Goal: Information Seeking & Learning: Find specific fact

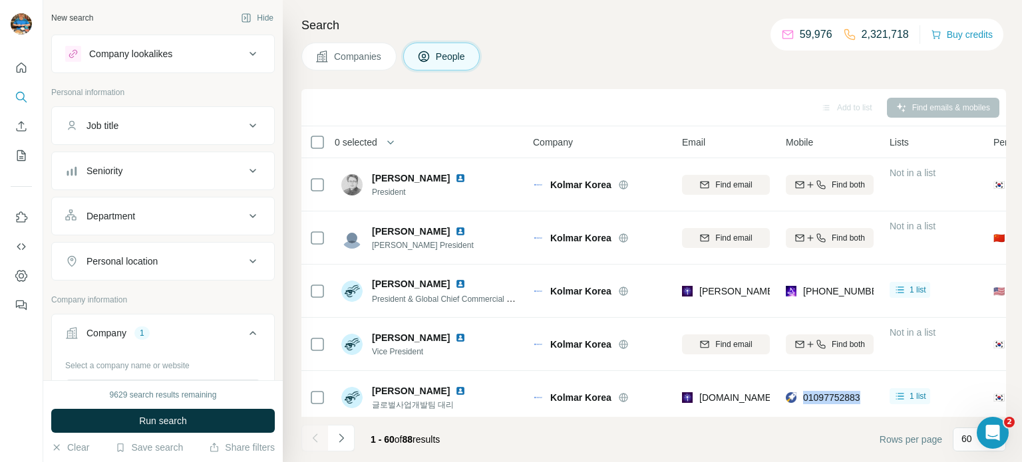
scroll to position [218, 0]
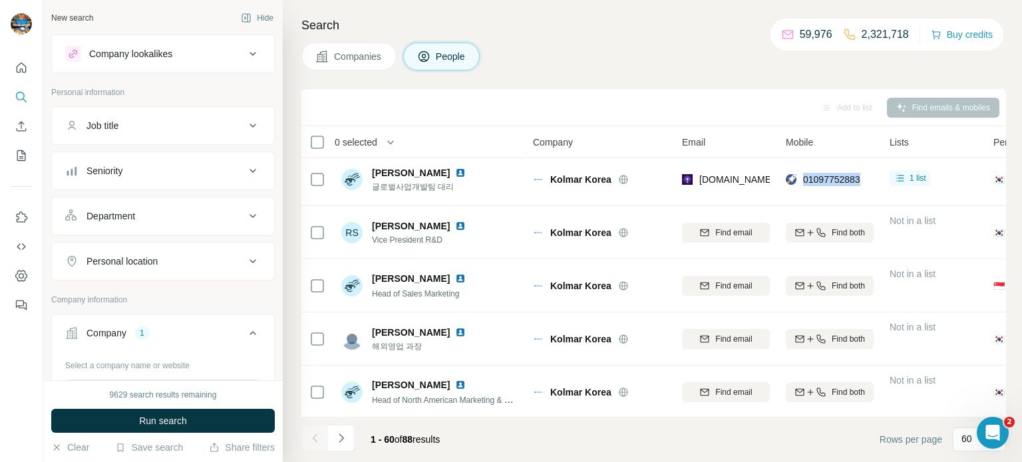
click at [373, 63] on button "Companies" at bounding box center [348, 57] width 95 height 28
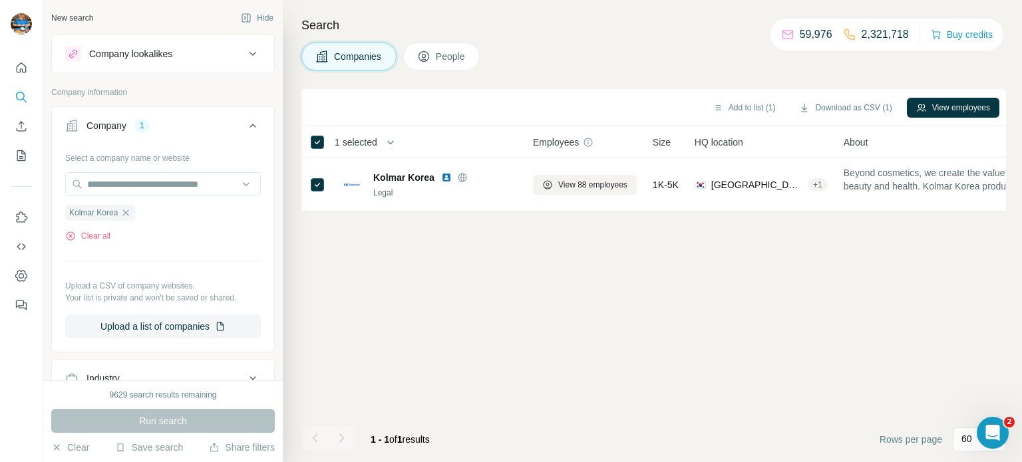
scroll to position [0, 0]
click at [130, 211] on icon "button" at bounding box center [125, 213] width 11 height 11
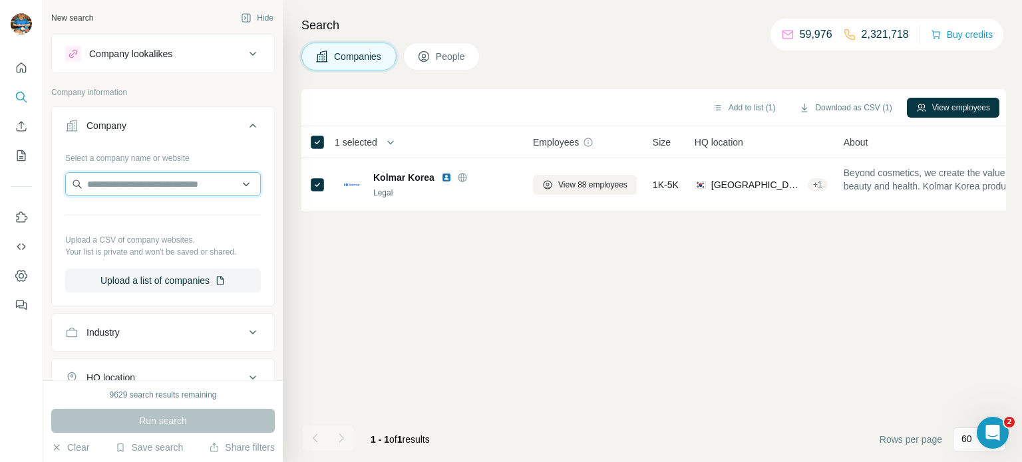
click at [153, 178] on input "text" at bounding box center [163, 184] width 196 height 24
type input "**********"
click at [148, 214] on p "Onemoment" at bounding box center [135, 213] width 64 height 13
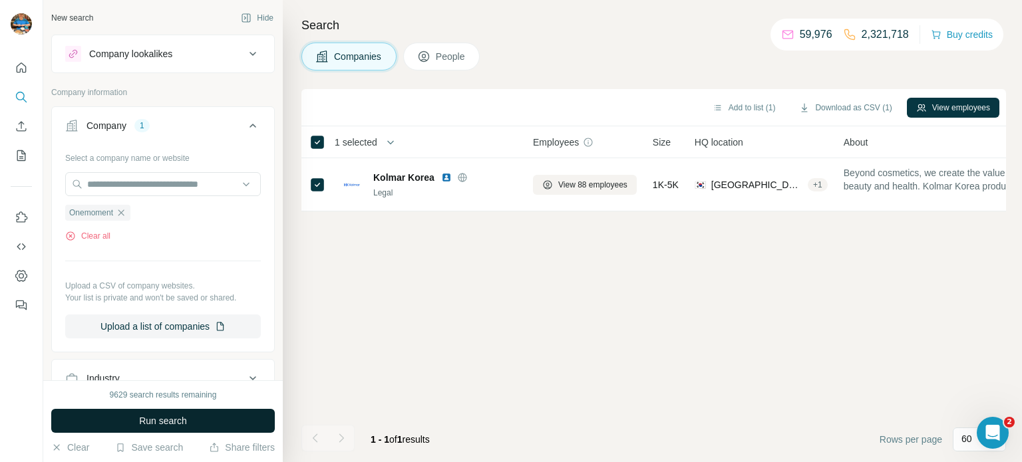
click at [175, 420] on span "Run search" at bounding box center [163, 420] width 48 height 13
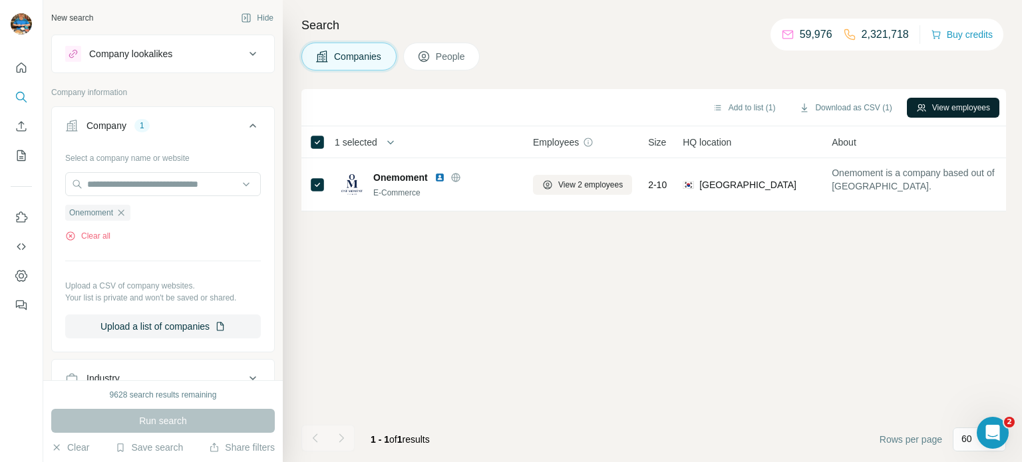
click at [943, 108] on button "View employees" at bounding box center [953, 108] width 92 height 20
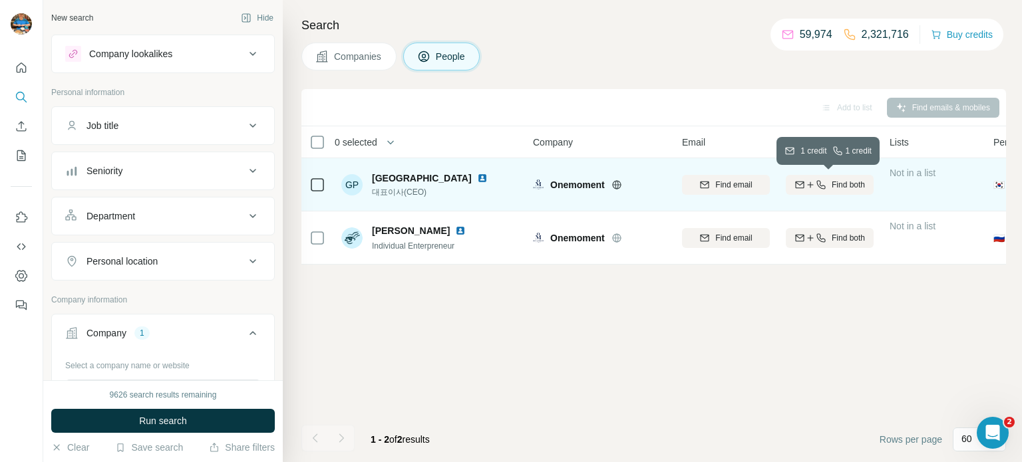
click at [827, 180] on div "Find both" at bounding box center [830, 185] width 88 height 12
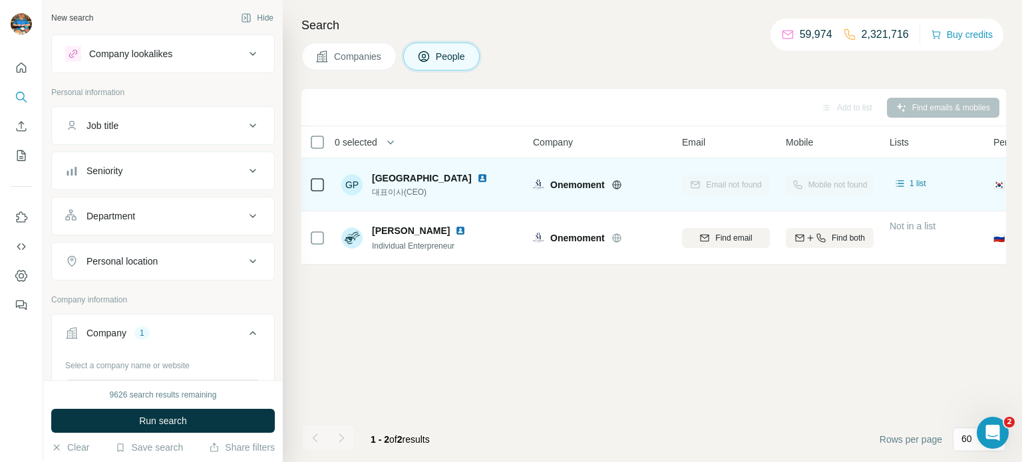
click at [477, 180] on img at bounding box center [482, 178] width 11 height 11
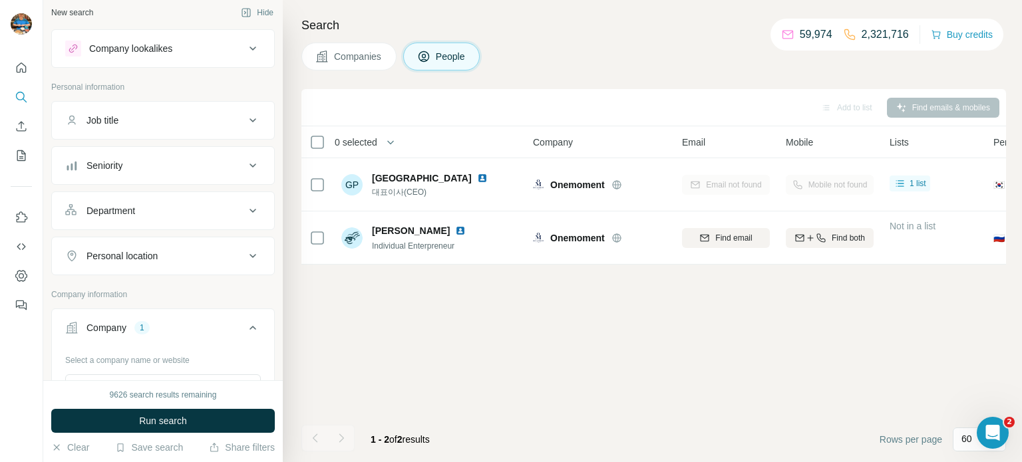
scroll to position [87, 0]
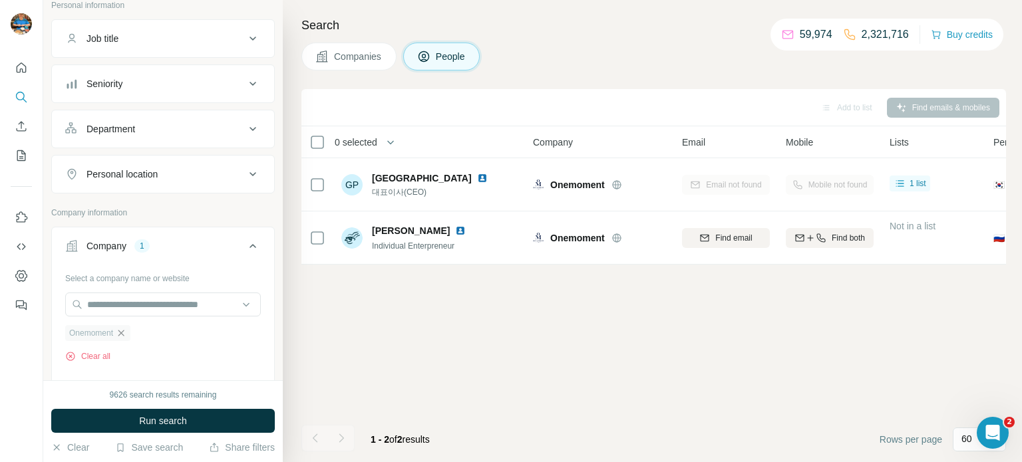
click at [123, 328] on icon "button" at bounding box center [121, 333] width 11 height 11
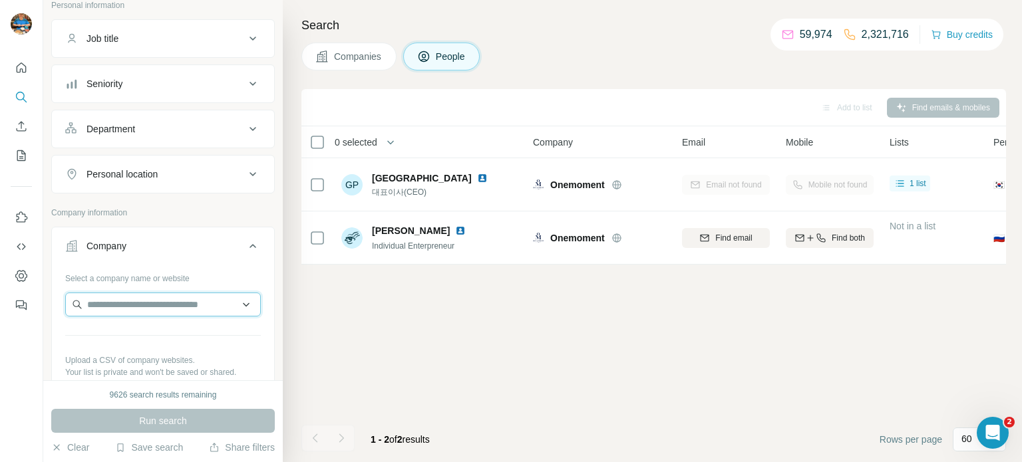
click at [149, 301] on input "text" at bounding box center [163, 305] width 196 height 24
paste input "**********"
click at [128, 299] on input "**********" at bounding box center [163, 305] width 196 height 24
click at [128, 300] on input "********" at bounding box center [163, 305] width 196 height 24
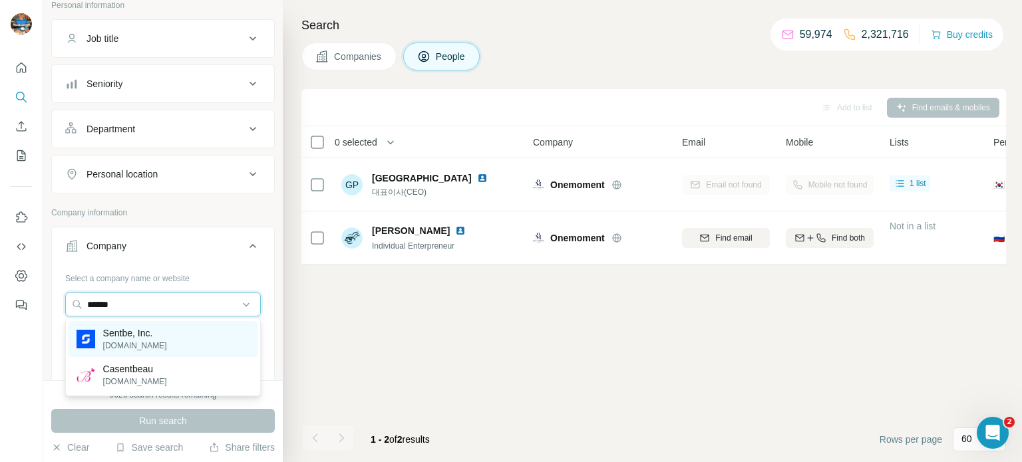
type input "******"
click at [168, 336] on div "Sentbe, Inc. [DOMAIN_NAME]" at bounding box center [163, 339] width 189 height 36
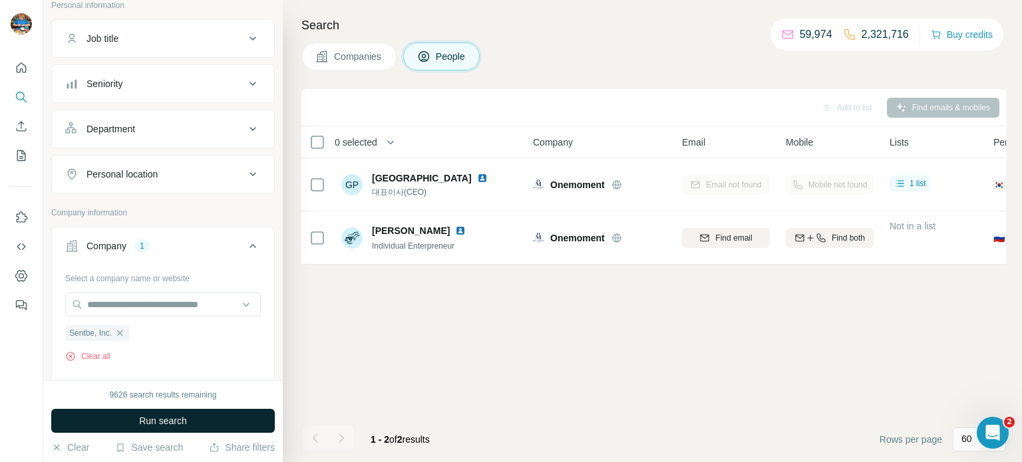
click at [179, 426] on span "Run search" at bounding box center [163, 420] width 48 height 13
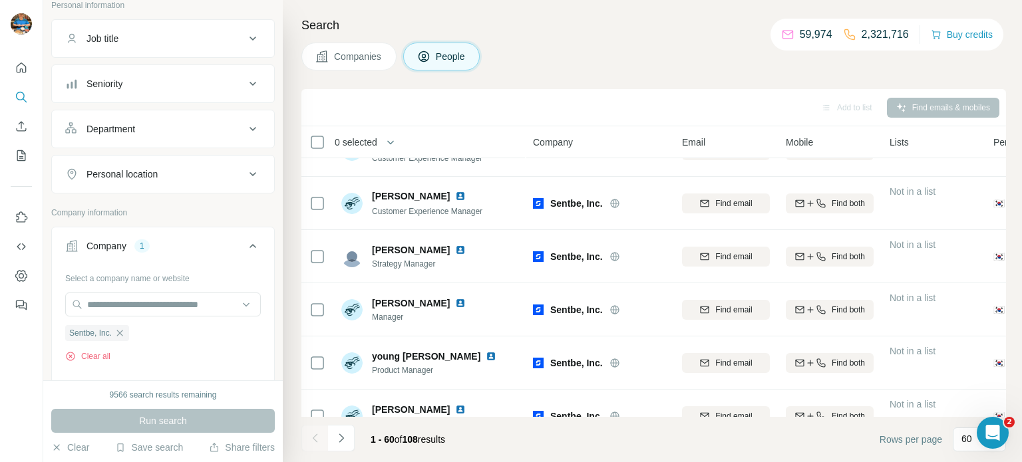
scroll to position [2933, 0]
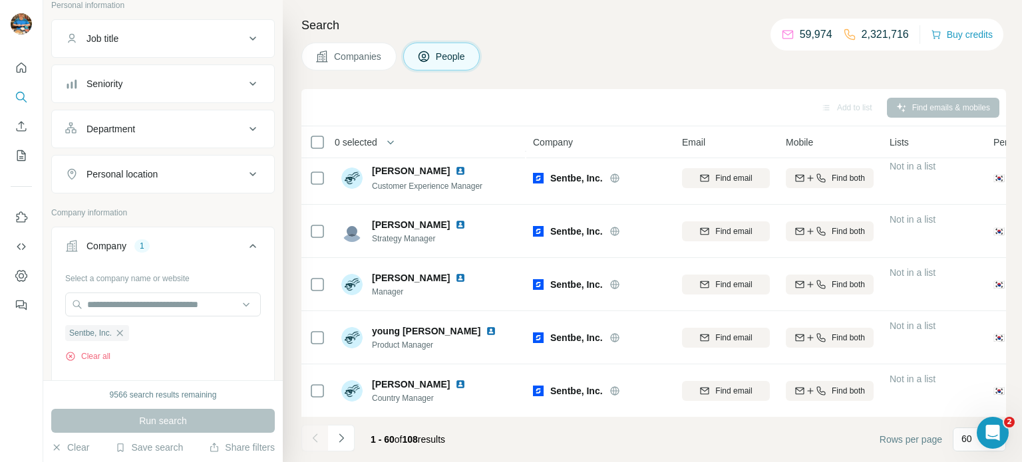
drag, startPoint x: 348, startPoint y: 431, endPoint x: 339, endPoint y: 445, distance: 16.8
click at [348, 432] on button "Navigate to next page" at bounding box center [341, 438] width 27 height 27
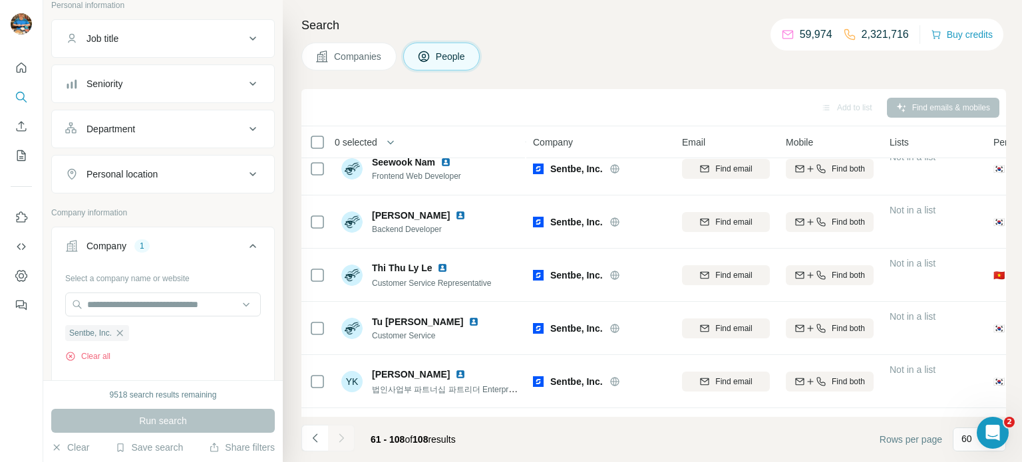
scroll to position [1479, 0]
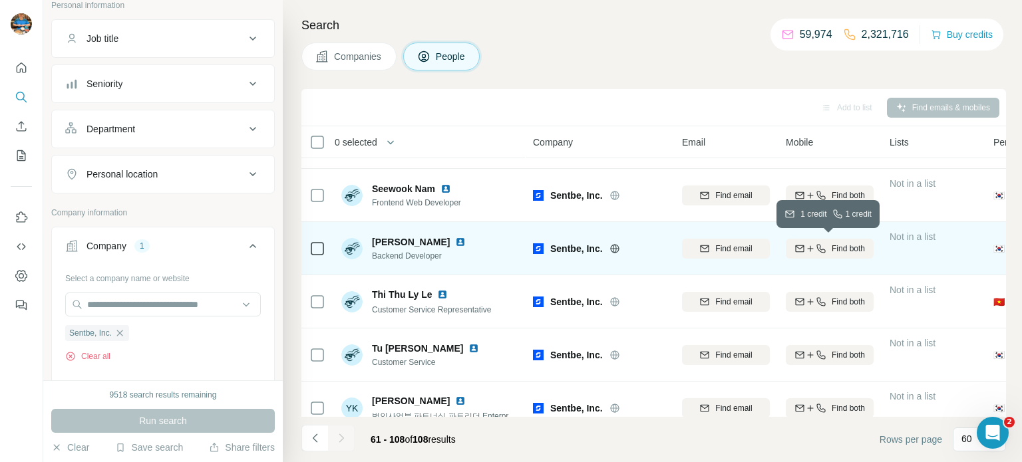
click at [816, 249] on icon "button" at bounding box center [821, 248] width 11 height 11
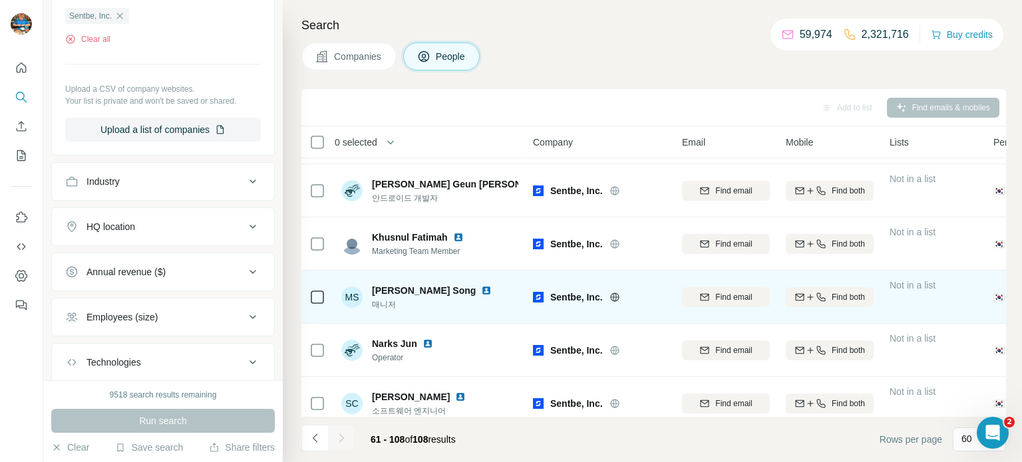
scroll to position [1131, 0]
